Goal: Task Accomplishment & Management: Manage account settings

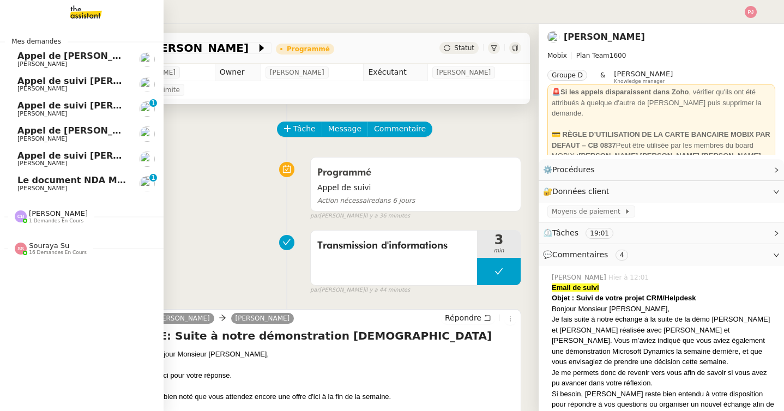
scroll to position [137, 0]
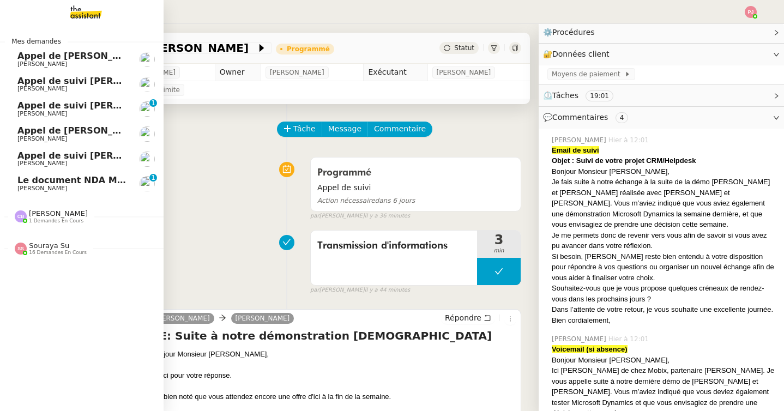
click at [22, 186] on span "[PERSON_NAME]" at bounding box center [42, 188] width 50 height 7
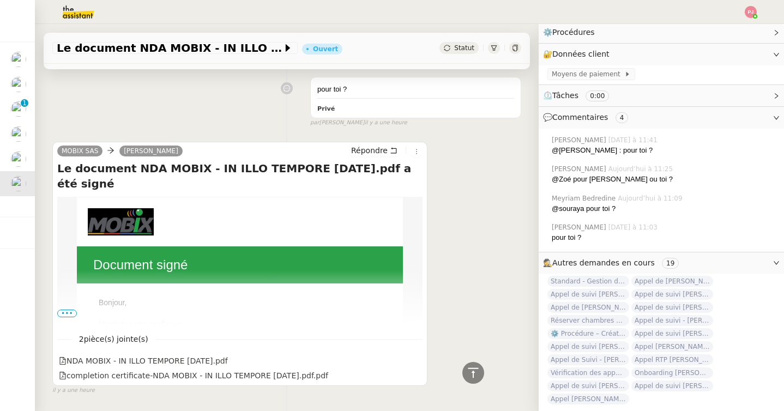
scroll to position [509, 0]
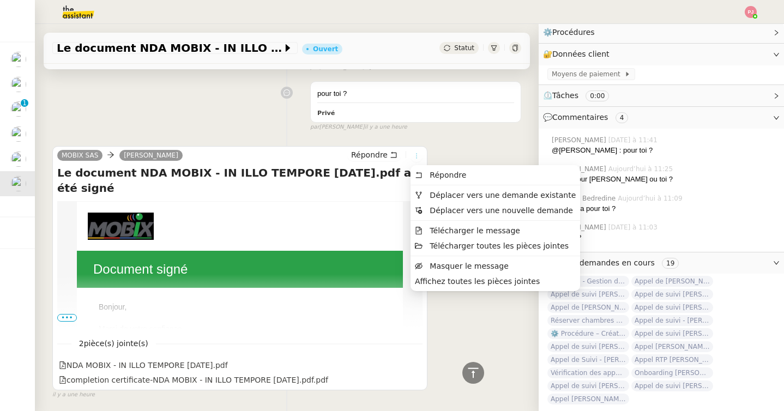
click at [414, 158] on icon at bounding box center [416, 156] width 7 height 7
click at [444, 192] on span "Déplacer vers une demande existante" at bounding box center [502, 195] width 146 height 9
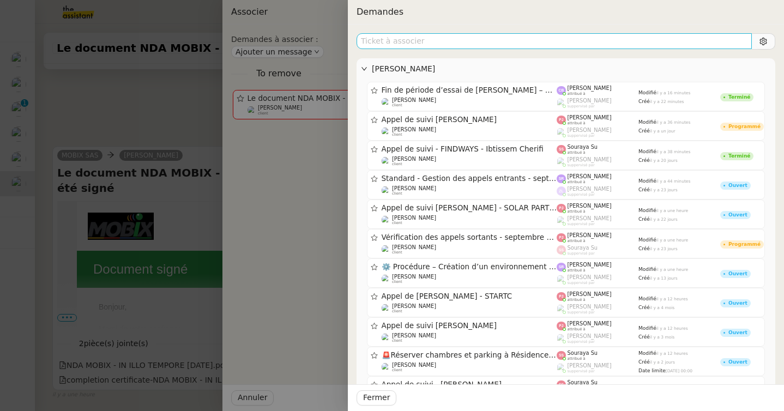
click at [481, 42] on input "text" at bounding box center [553, 41] width 395 height 16
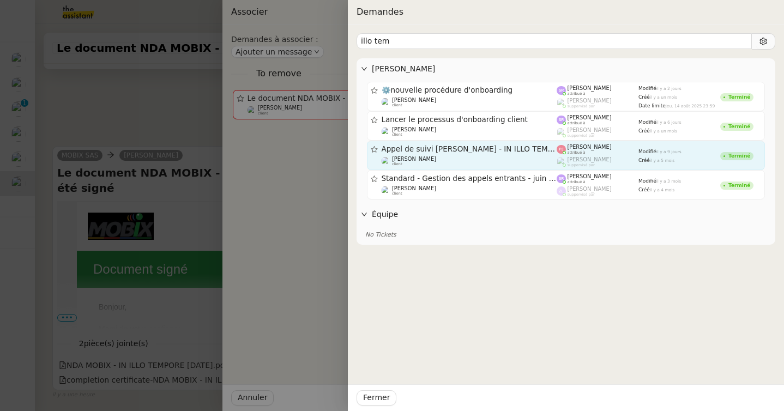
type input "illo tem"
click at [484, 148] on span "Appel de suivi [PERSON_NAME] - IN ILLO TEMPORE" at bounding box center [470, 150] width 176 height 8
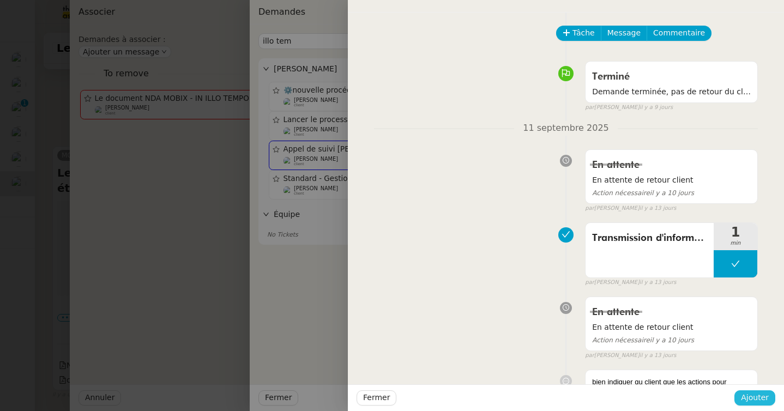
click at [752, 400] on span "Ajouter" at bounding box center [755, 397] width 28 height 13
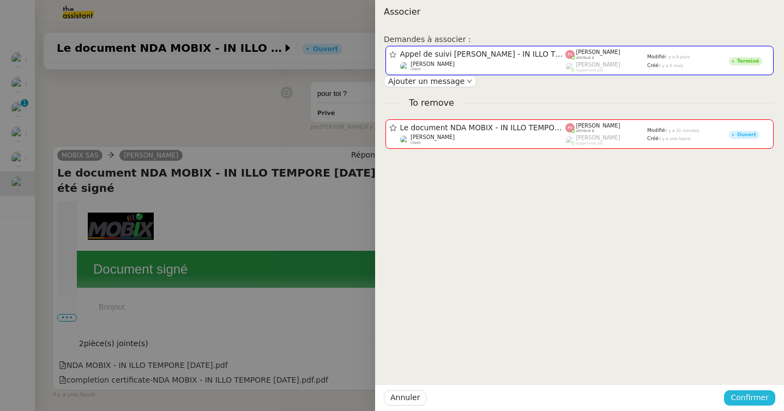
click at [754, 397] on span "Confirmer" at bounding box center [749, 397] width 38 height 13
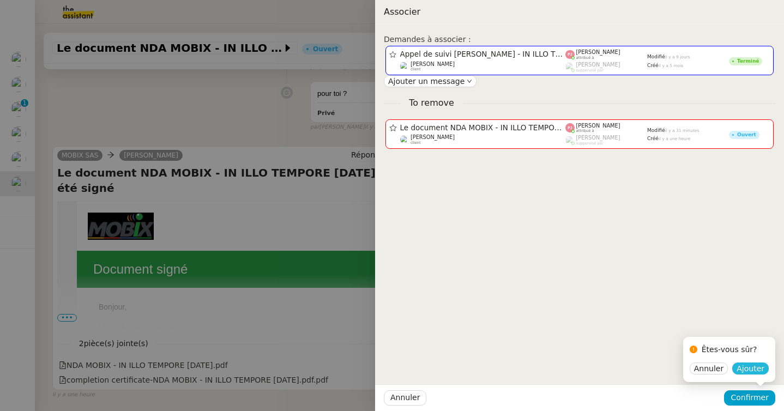
click at [753, 368] on span "Ajouter" at bounding box center [750, 368] width 28 height 11
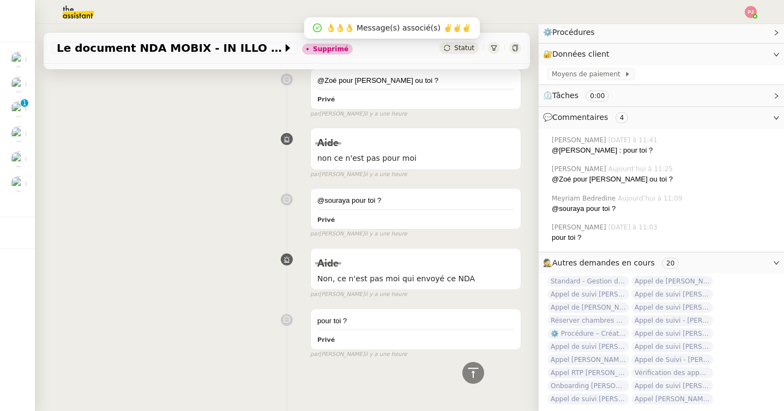
scroll to position [0, 0]
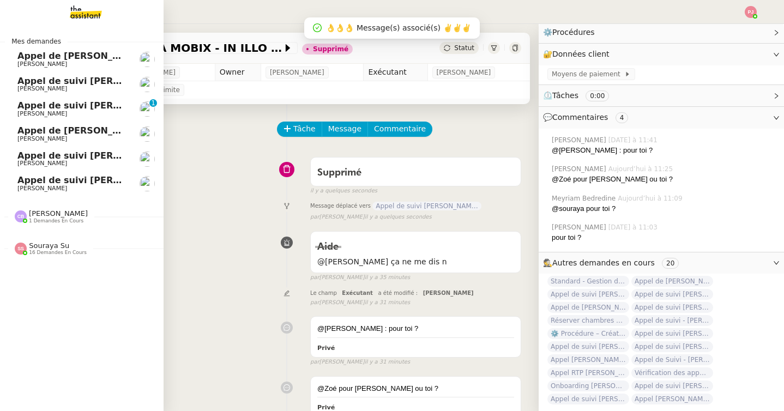
click at [19, 188] on span "[PERSON_NAME]" at bounding box center [42, 188] width 50 height 7
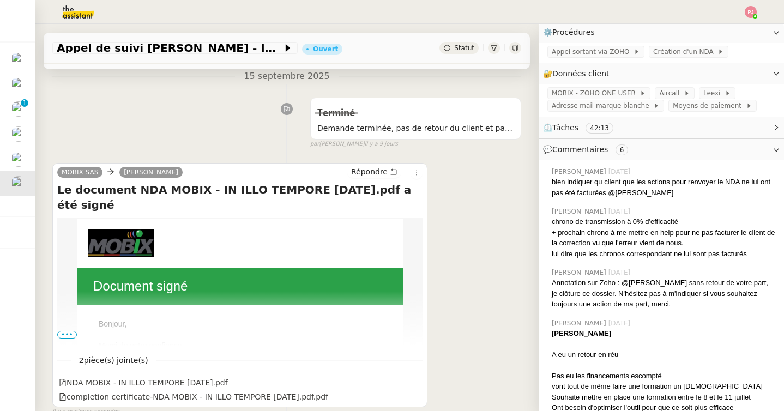
scroll to position [211, 0]
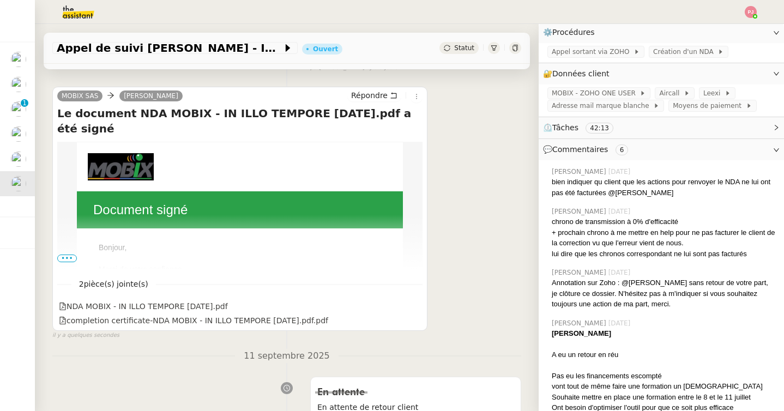
click at [70, 258] on span "•••" at bounding box center [67, 259] width 20 height 8
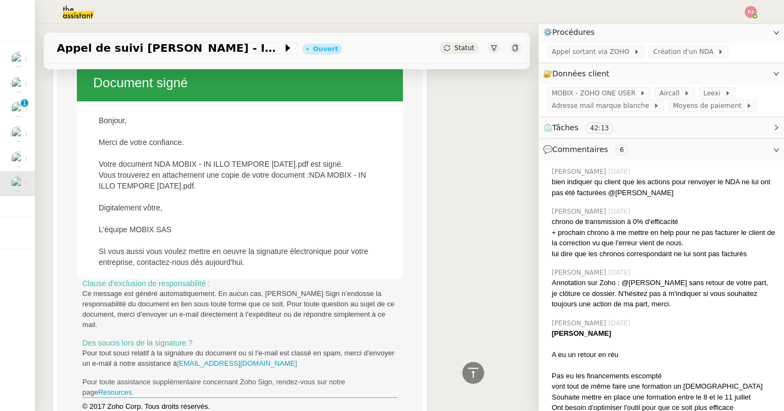
scroll to position [0, 0]
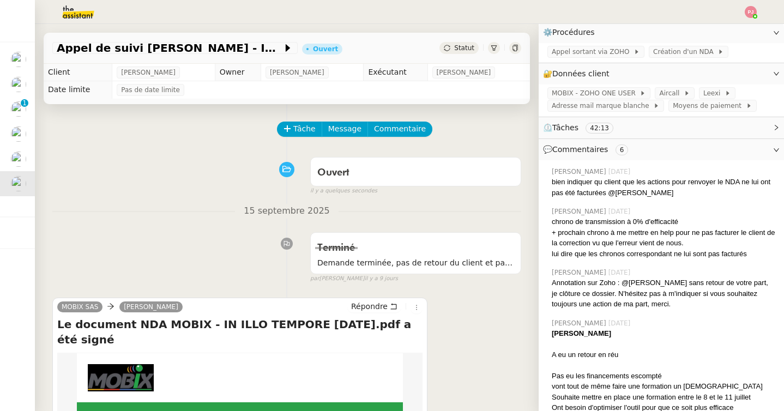
click at [455, 52] on div "Statut" at bounding box center [458, 48] width 39 height 12
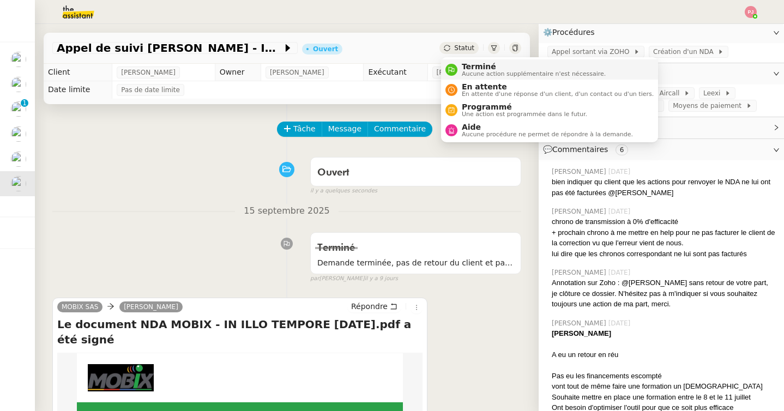
click at [470, 67] on span "Terminé" at bounding box center [534, 66] width 144 height 9
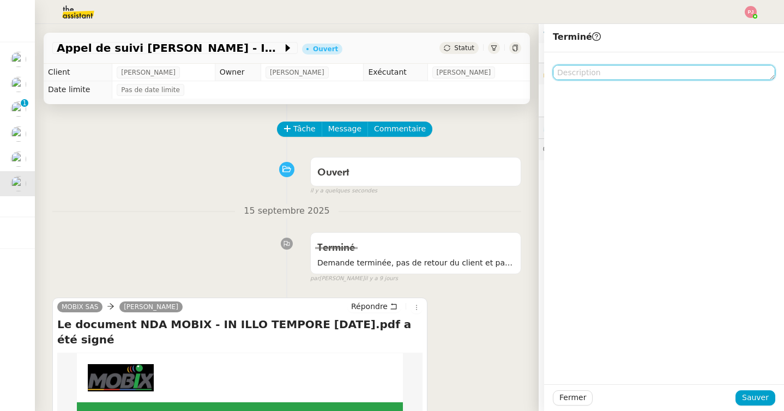
click at [575, 71] on textarea at bounding box center [664, 72] width 222 height 15
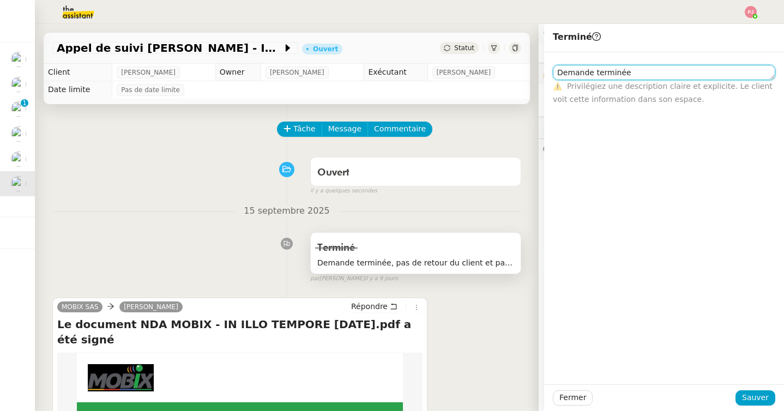
type textarea "Demande terminée"
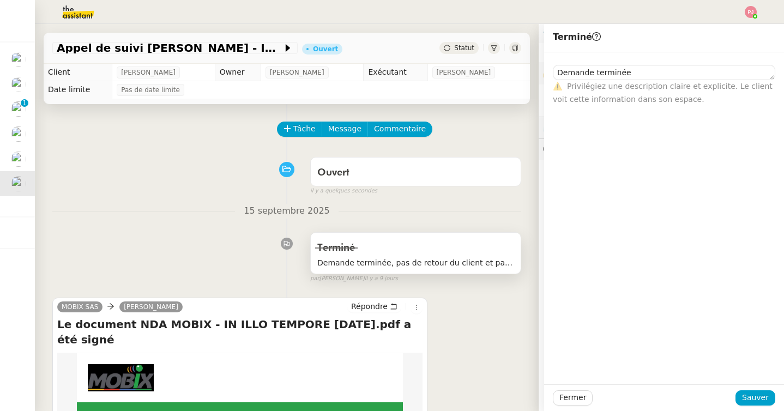
click at [473, 262] on span "Demande terminée, pas de retour du client et pas de relance demandée" at bounding box center [415, 263] width 197 height 13
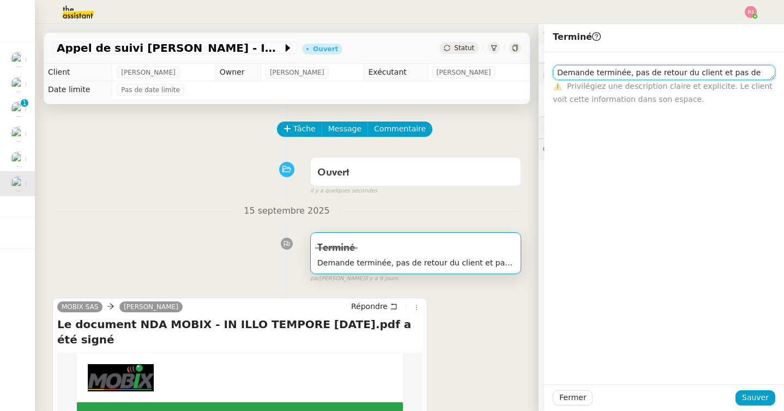
click at [679, 76] on textarea "Demande terminée, pas de retour du client et pas de relance demandée" at bounding box center [664, 72] width 222 height 15
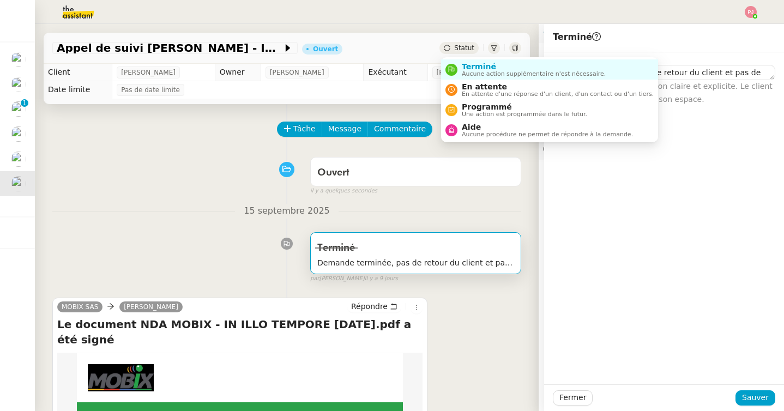
click at [463, 50] on span "Statut" at bounding box center [464, 48] width 20 height 8
click at [470, 70] on span "Terminé" at bounding box center [534, 66] width 144 height 9
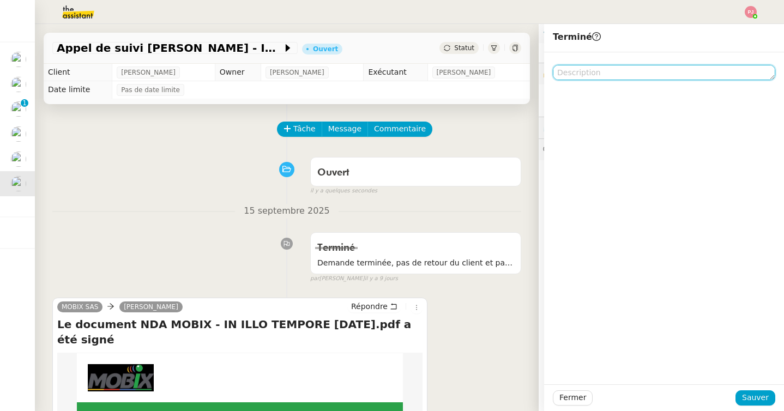
click at [598, 69] on textarea at bounding box center [664, 72] width 222 height 15
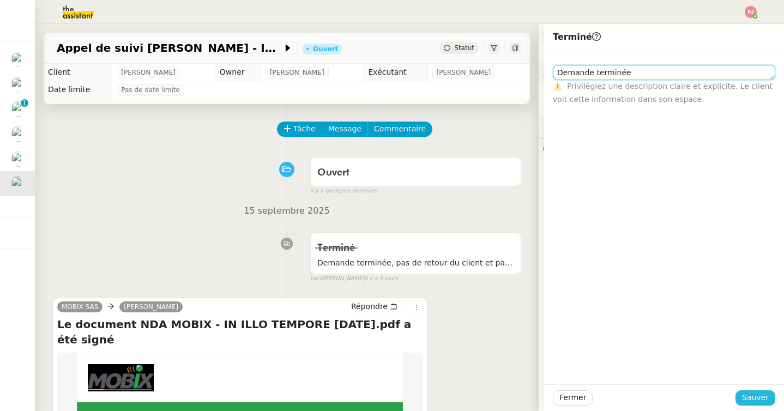
type textarea "Demande terminée"
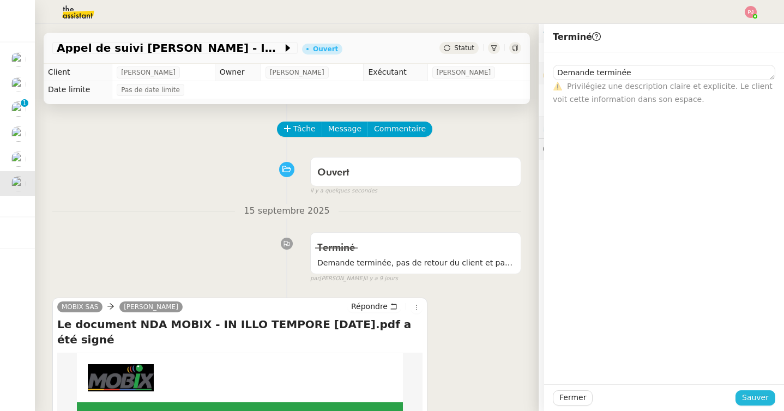
click at [768, 395] on span "Sauver" at bounding box center [755, 397] width 27 height 13
